Goal: Task Accomplishment & Management: Complete application form

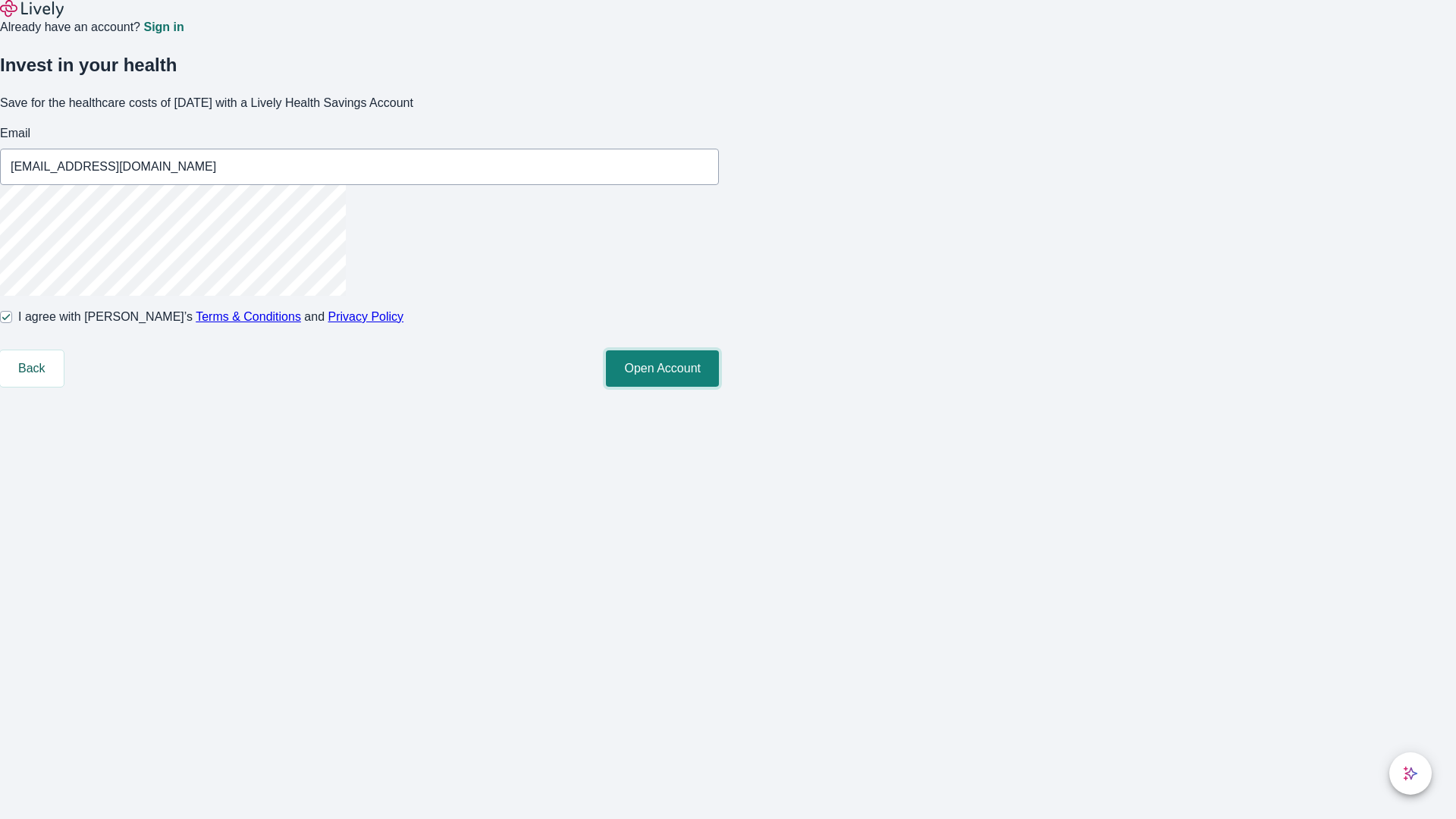
click at [719, 386] on button "Open Account" at bounding box center [662, 368] width 113 height 36
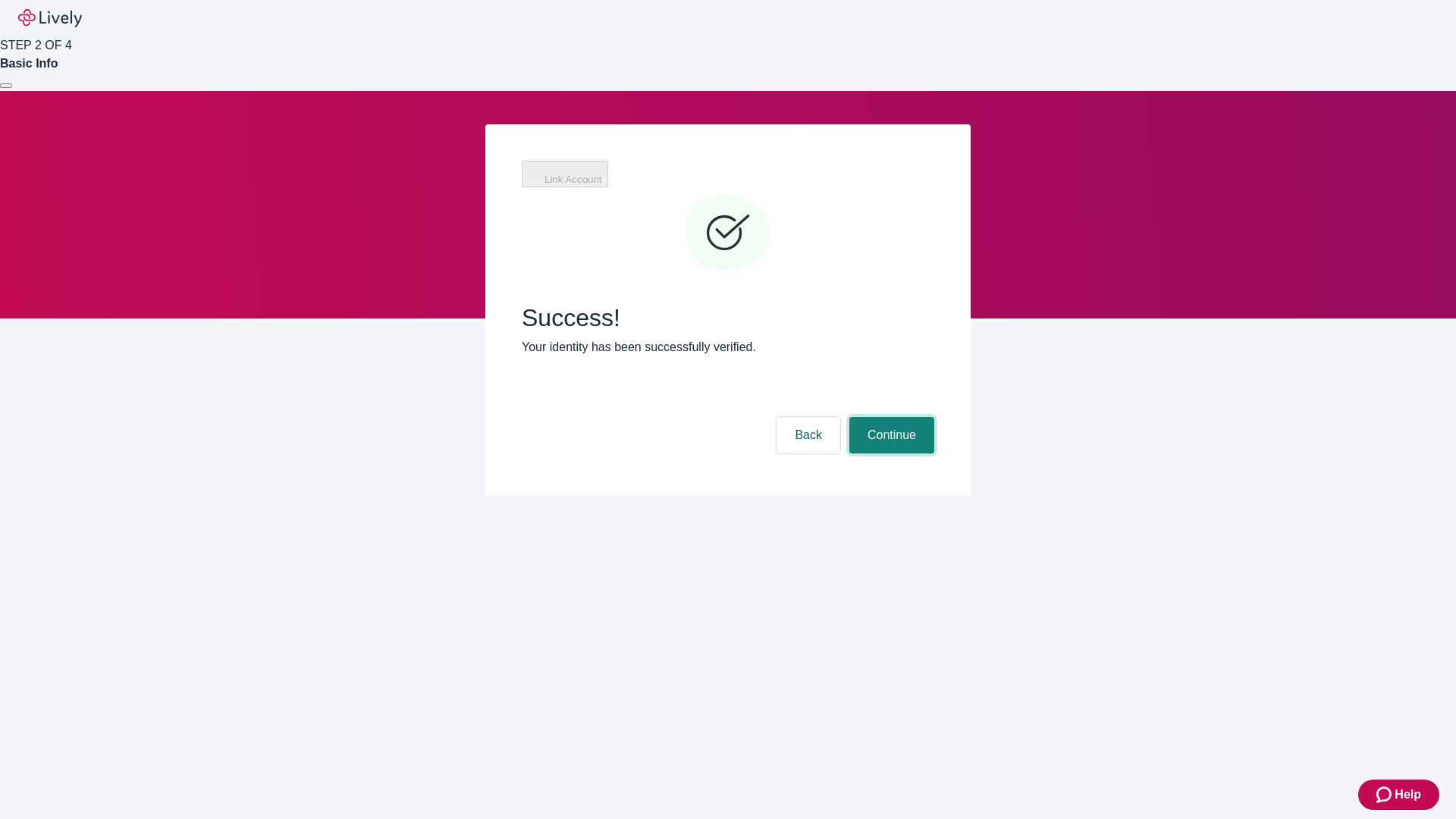
click at [934, 417] on button "Continue" at bounding box center [891, 435] width 85 height 36
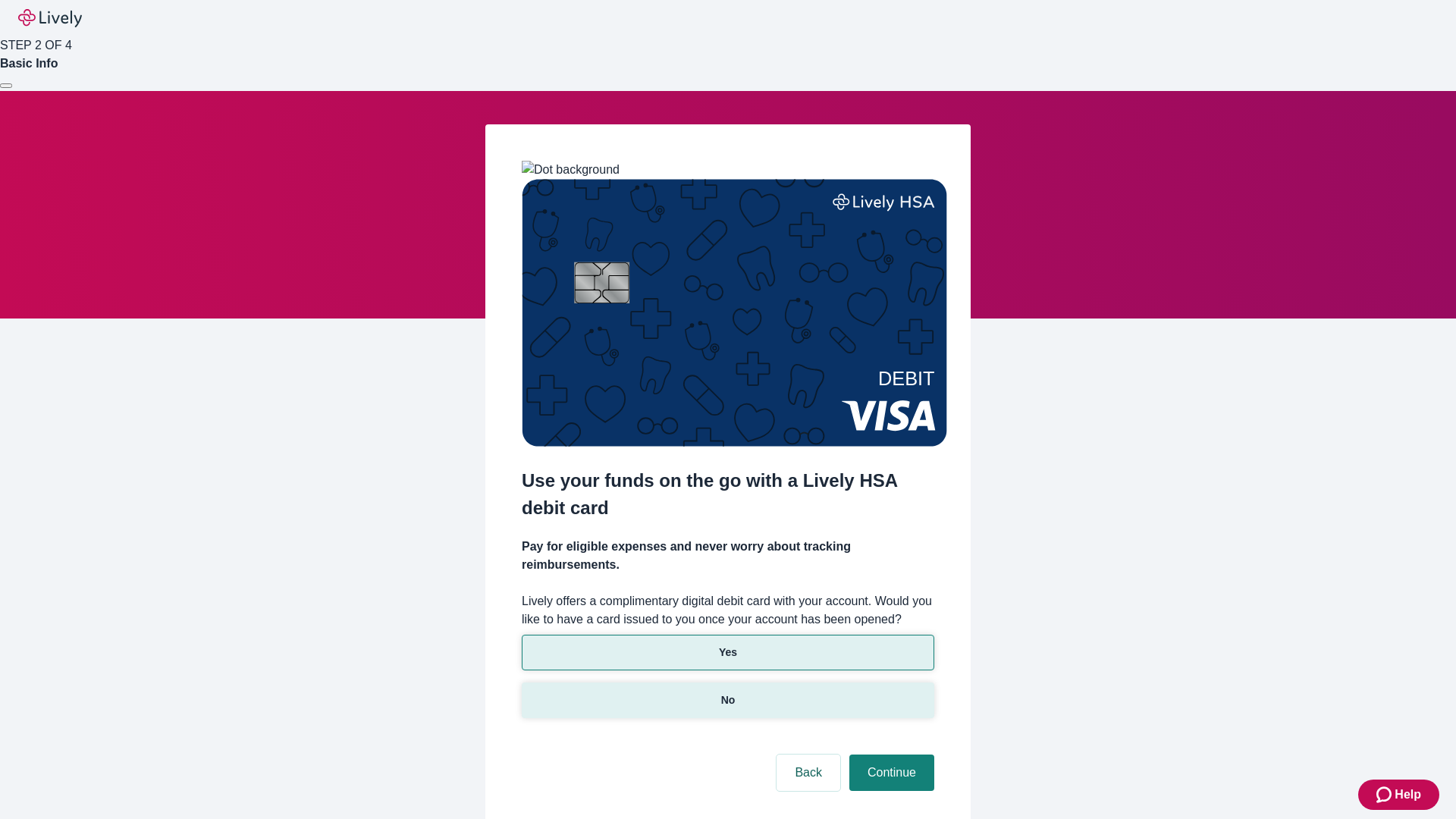
click at [728, 692] on p "No" at bounding box center [728, 700] width 15 height 16
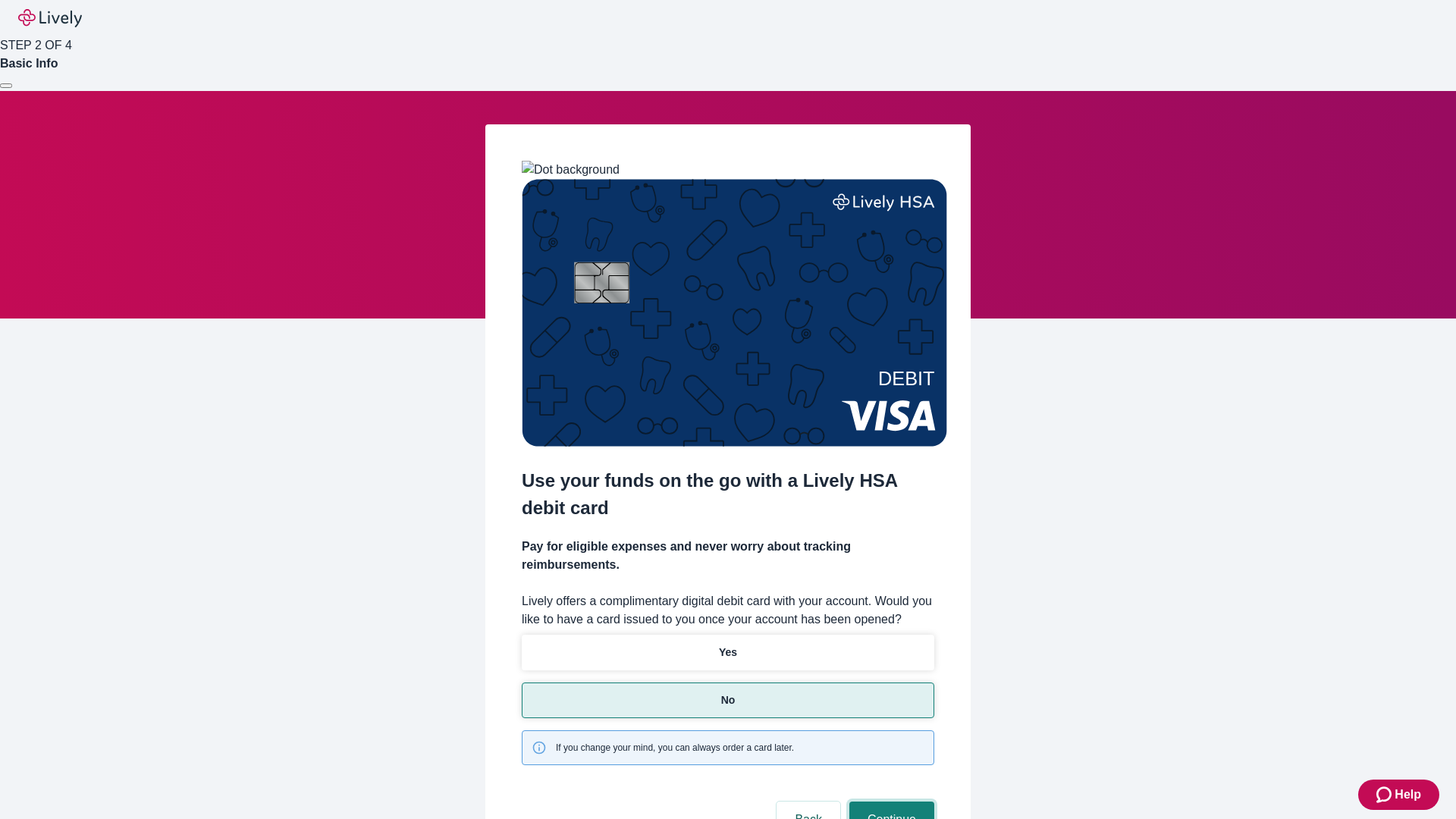
click at [889, 802] on button "Continue" at bounding box center [891, 820] width 85 height 36
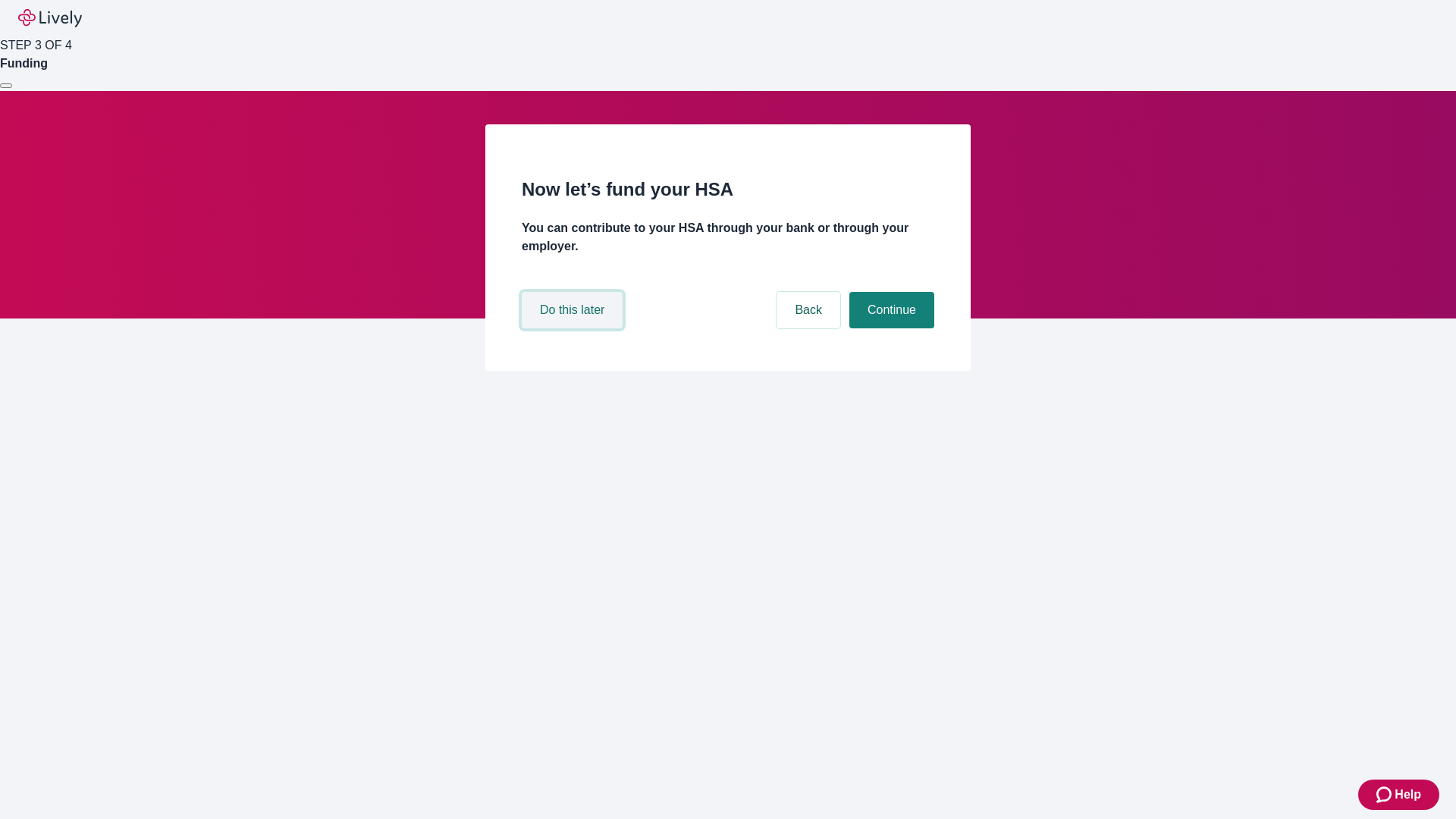
click at [575, 329] on button "Do this later" at bounding box center [572, 310] width 101 height 36
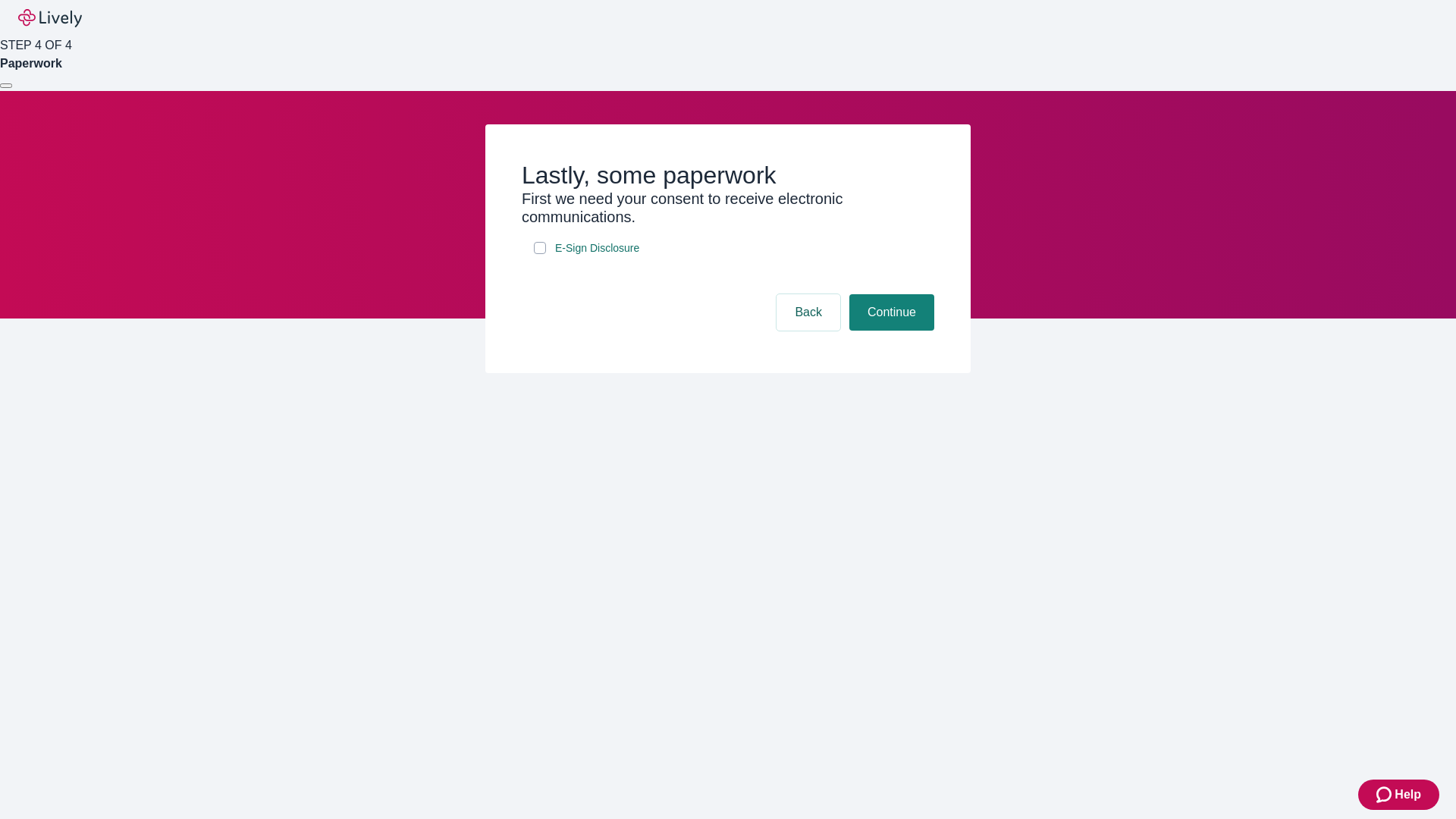
click at [540, 254] on input "E-Sign Disclosure" at bounding box center [540, 248] width 12 height 12
checkbox input "true"
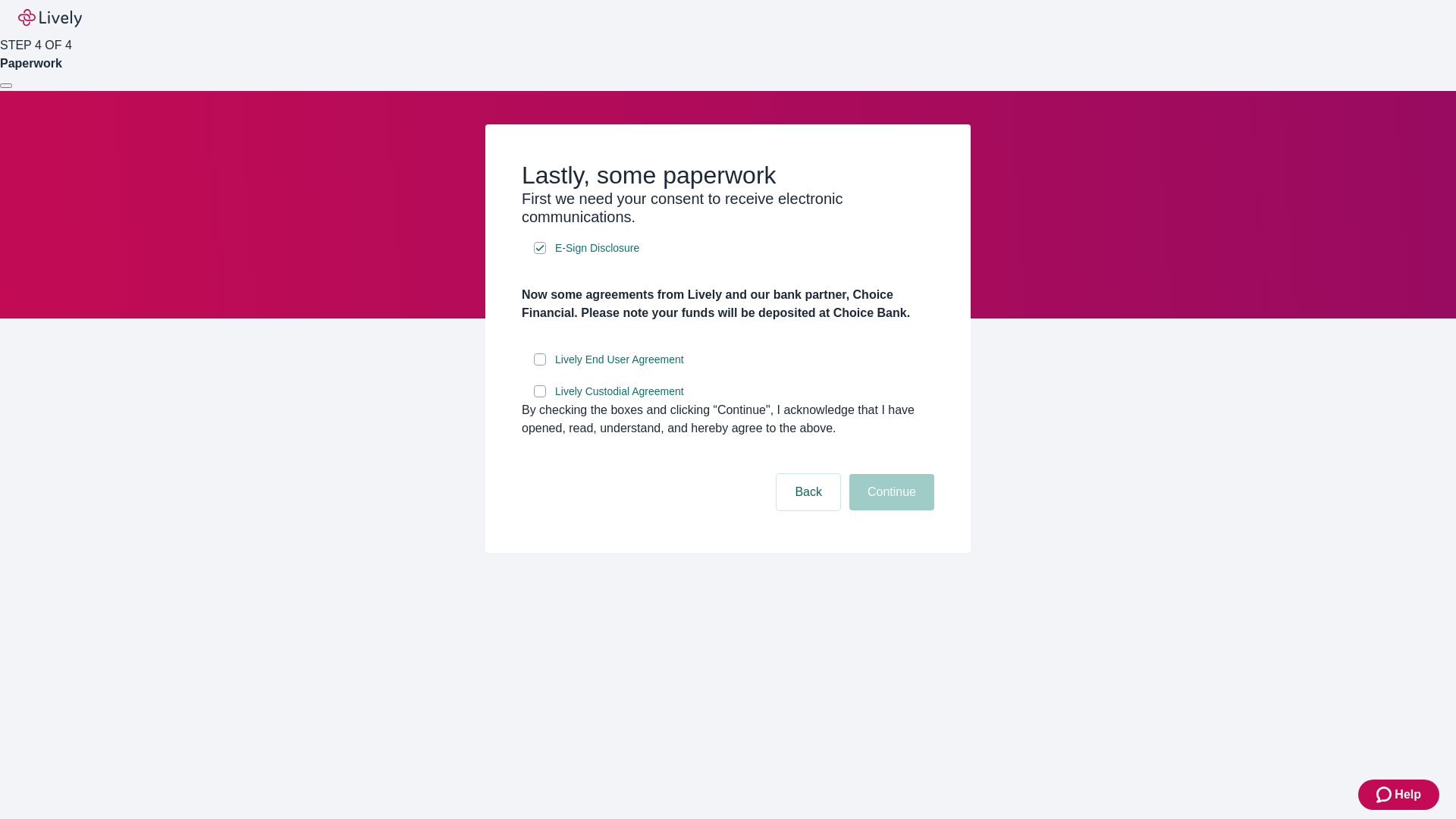
click at [540, 366] on input "Lively End User Agreement" at bounding box center [540, 359] width 12 height 12
checkbox input "true"
click at [540, 397] on input "Lively Custodial Agreement" at bounding box center [540, 391] width 12 height 12
checkbox input "true"
click at [889, 511] on button "Continue" at bounding box center [891, 491] width 85 height 36
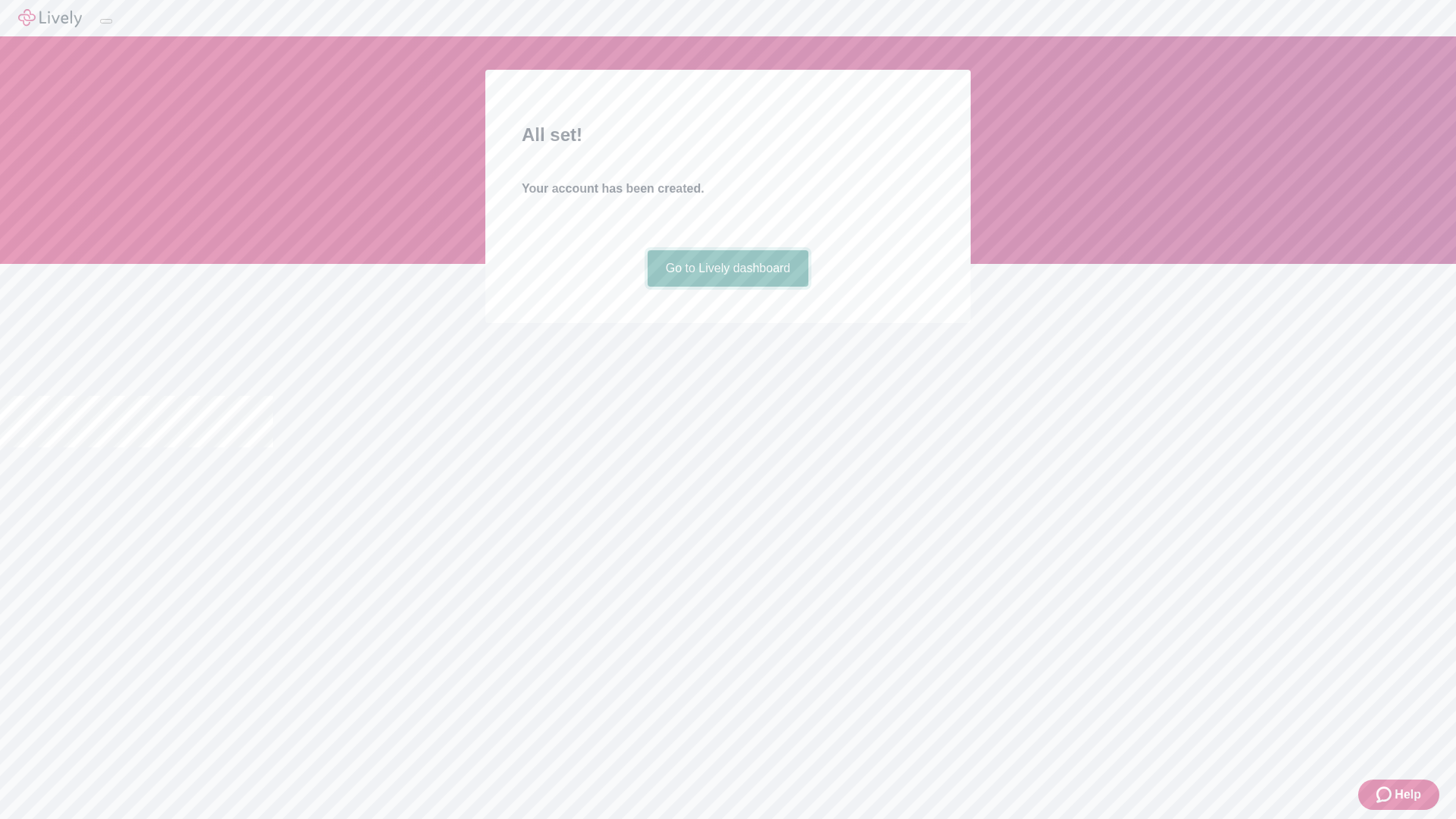
click at [728, 286] on link "Go to Lively dashboard" at bounding box center [728, 268] width 162 height 36
